Goal: Information Seeking & Learning: Find specific fact

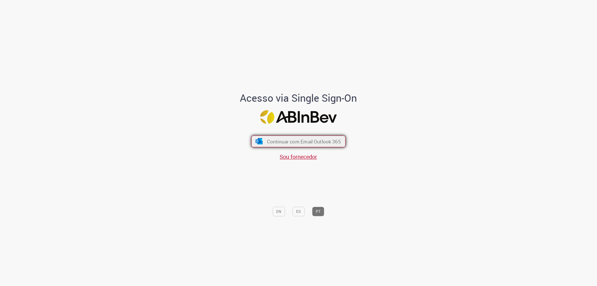
click at [329, 139] on span "Continuar com Email Outlook 365" at bounding box center [304, 141] width 74 height 6
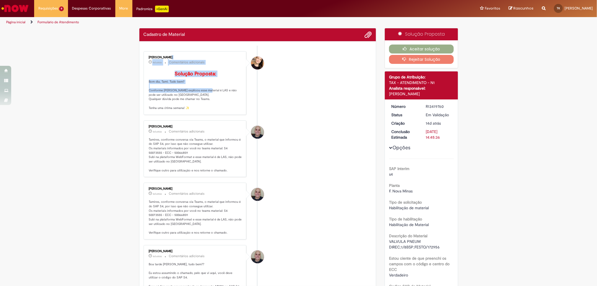
drag, startPoint x: 200, startPoint y: 98, endPoint x: 236, endPoint y: 137, distance: 53.5
click at [203, 110] on p "Solução Proposta: Bom dia, Tami. Tudo bem? Conforme [PERSON_NAME] explicou esse…" at bounding box center [195, 90] width 93 height 39
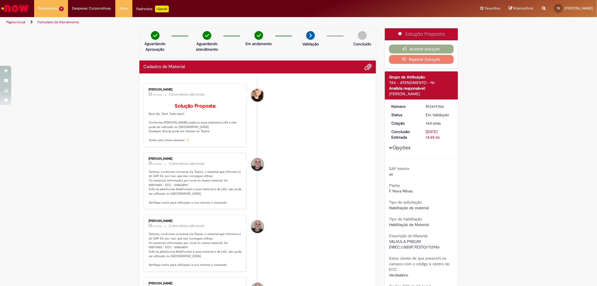
click at [284, 147] on li "[PERSON_NAME] 4d atrás 4 dias atrás Comentários adicionais Solução Proposta: Bo…" at bounding box center [258, 115] width 228 height 64
click at [204, 142] on p "Solução Proposta: Bom dia, Tami. Tudo bem? Conforme [PERSON_NAME] explicou esse…" at bounding box center [195, 122] width 93 height 39
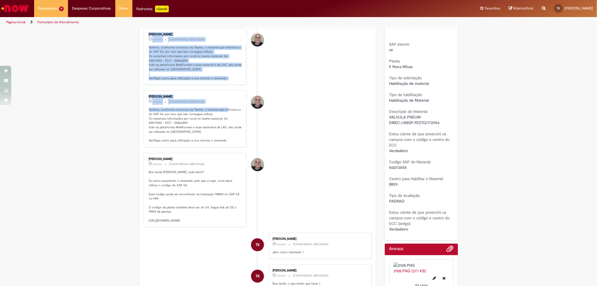
drag, startPoint x: 224, startPoint y: 118, endPoint x: 272, endPoint y: 144, distance: 54.1
click at [290, 143] on li "[PERSON_NAME] 6d atrás 6 dias atrás Comentários adicionais Tamires, conforme co…" at bounding box center [258, 118] width 228 height 57
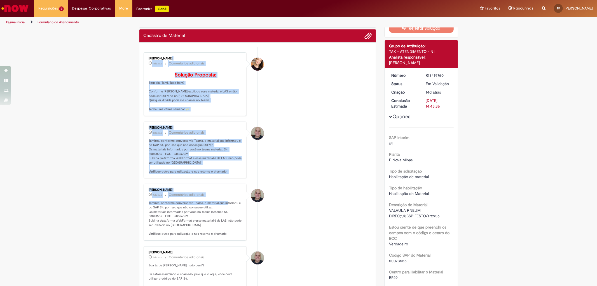
scroll to position [0, 0]
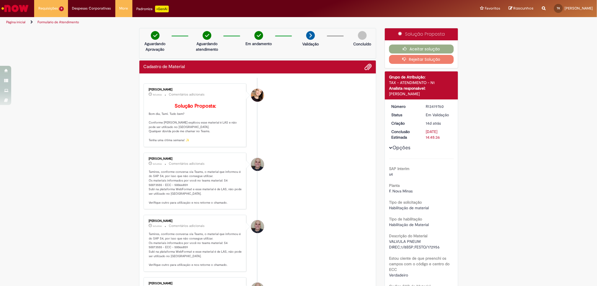
click at [221, 193] on p "Tamires, conforme conversa via Teams, o material que informou é do SAP S4, por …" at bounding box center [195, 187] width 93 height 35
click at [258, 196] on div "Histórico de tíquete" at bounding box center [257, 214] width 14 height 114
drag, startPoint x: 222, startPoint y: 188, endPoint x: 241, endPoint y: 188, distance: 18.5
click at [241, 188] on div "[PERSON_NAME] 6d atrás 6 dias atrás Comentários adicionais Tamires, conforme co…" at bounding box center [195, 180] width 100 height 53
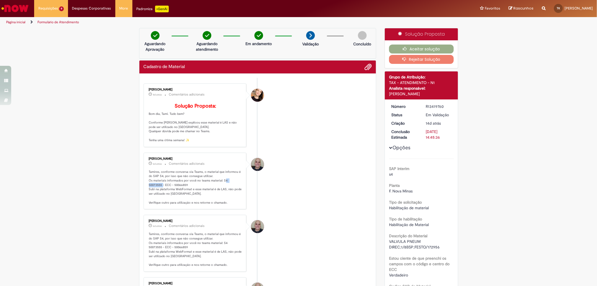
click at [245, 189] on li "[PERSON_NAME] 6d atrás 6 dias atrás Comentários adicionais Tamires, conforme co…" at bounding box center [258, 181] width 228 height 57
drag, startPoint x: 223, startPoint y: 188, endPoint x: 242, endPoint y: 187, distance: 19.3
click at [242, 187] on div "[PERSON_NAME] 6d atrás 6 dias atrás Comentários adicionais Tamires, conforme co…" at bounding box center [195, 181] width 103 height 57
copy p "50073555"
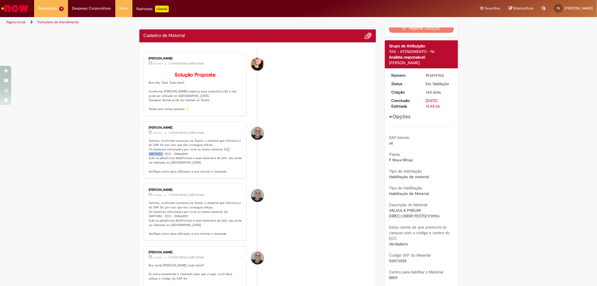
scroll to position [217, 0]
